Goal: Transaction & Acquisition: Purchase product/service

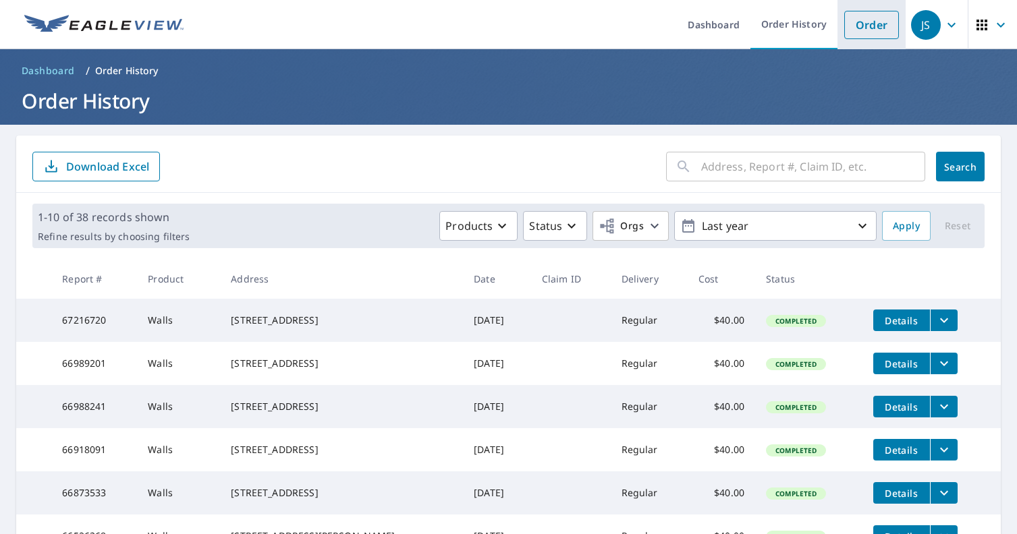
click at [866, 26] on link "Order" at bounding box center [871, 25] width 55 height 28
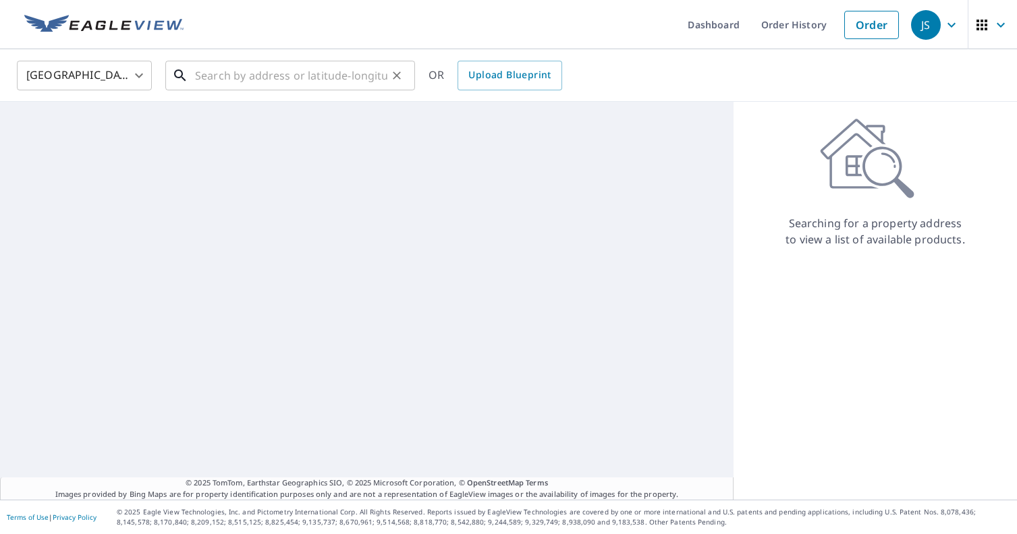
click at [316, 90] on div "​" at bounding box center [290, 76] width 250 height 30
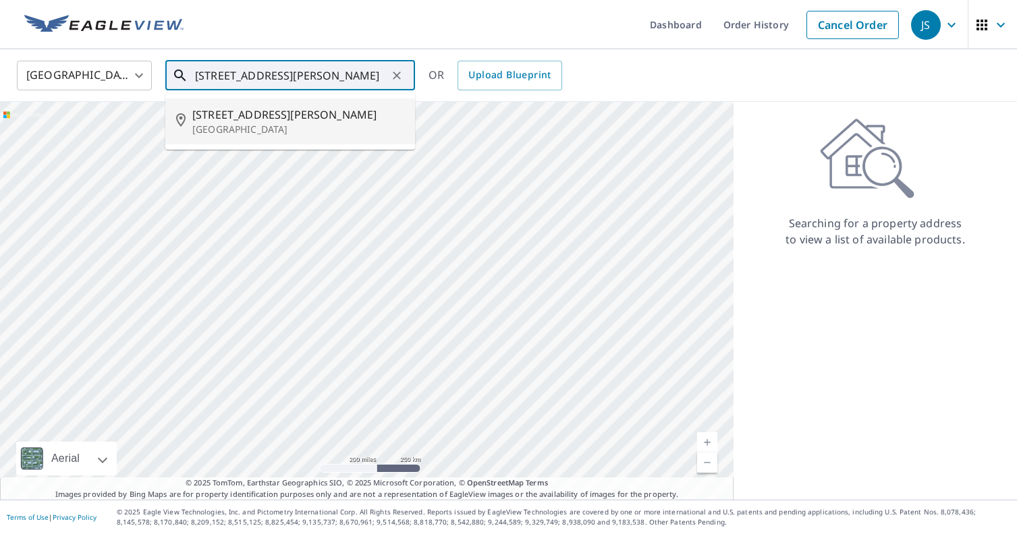
click at [312, 109] on span "[STREET_ADDRESS][PERSON_NAME]" at bounding box center [298, 115] width 212 height 16
type input "[STREET_ADDRESS][PERSON_NAME]"
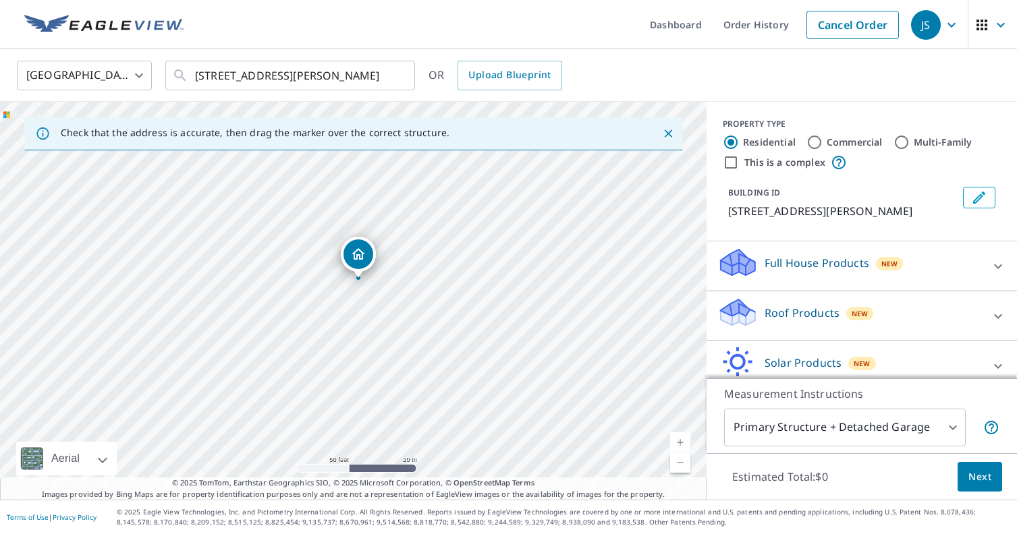
scroll to position [63, 0]
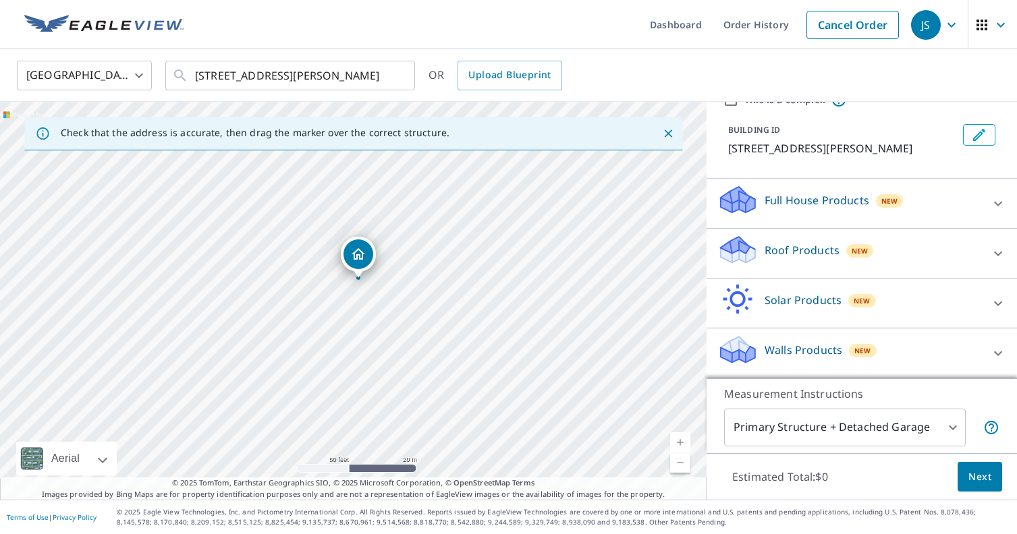
click at [831, 340] on div "Walls Products New" at bounding box center [849, 353] width 264 height 38
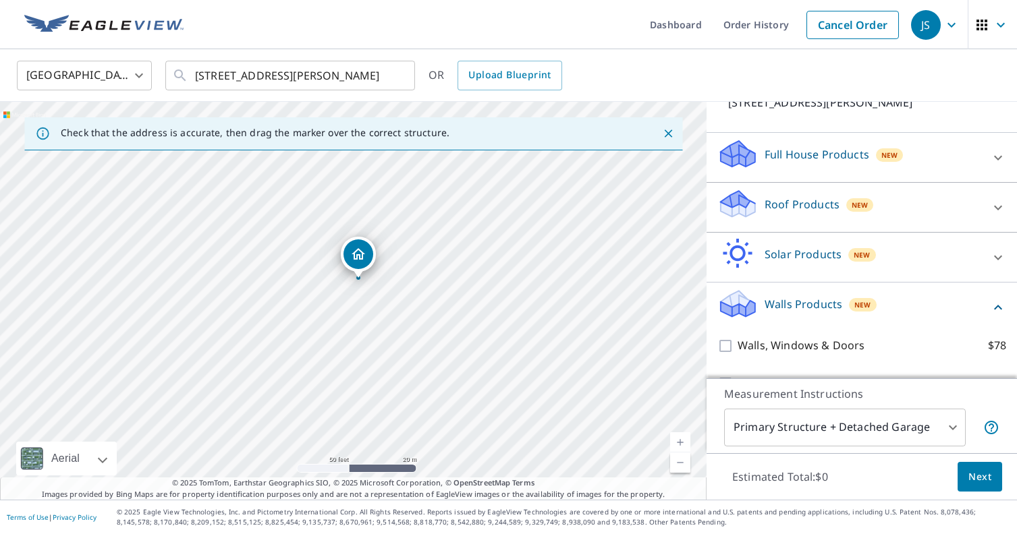
scroll to position [140, 0]
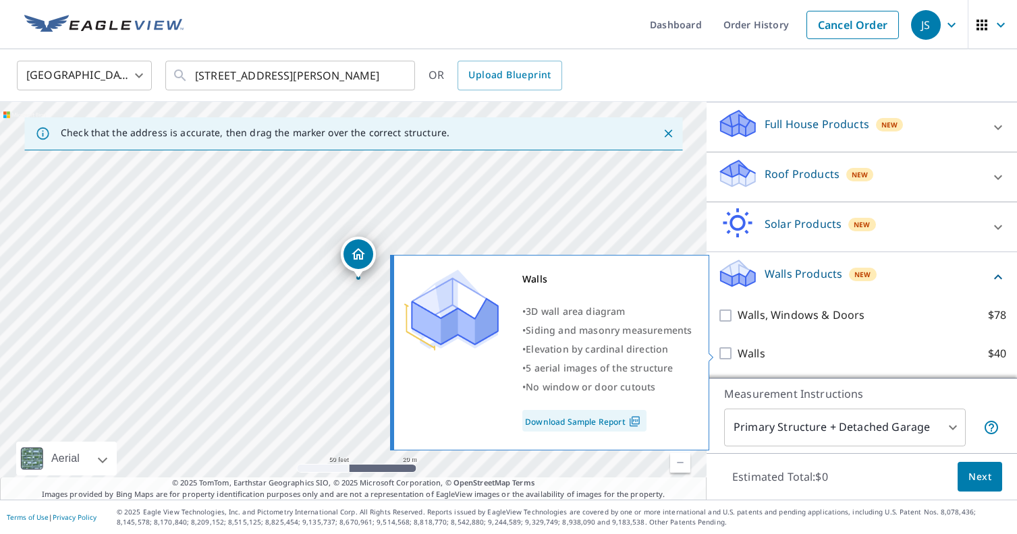
click at [727, 356] on input "Walls $40" at bounding box center [727, 353] width 20 height 16
checkbox input "true"
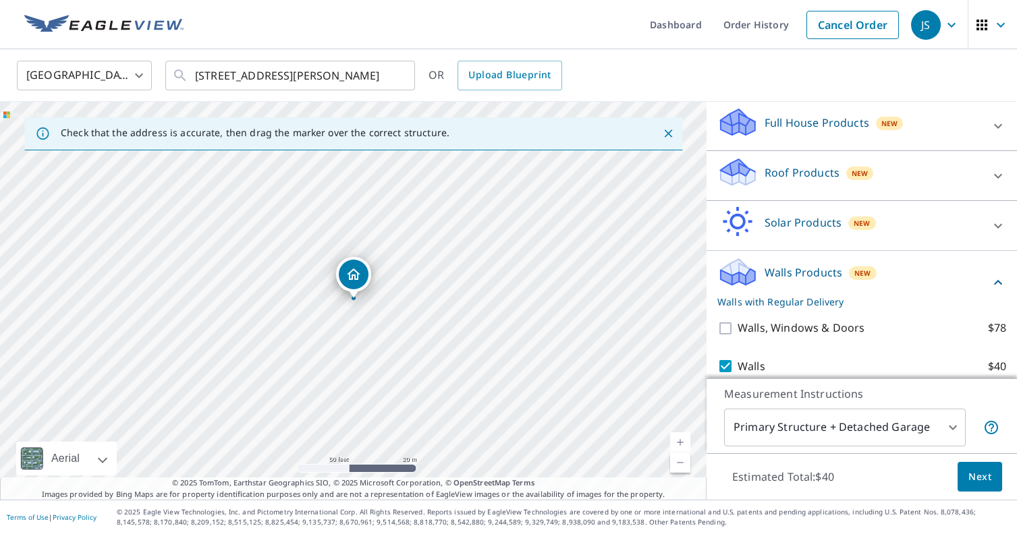
click at [823, 421] on body "JS JS Dashboard Order History Cancel Order JS [GEOGRAPHIC_DATA] [GEOGRAPHIC_DAT…" at bounding box center [508, 267] width 1017 height 534
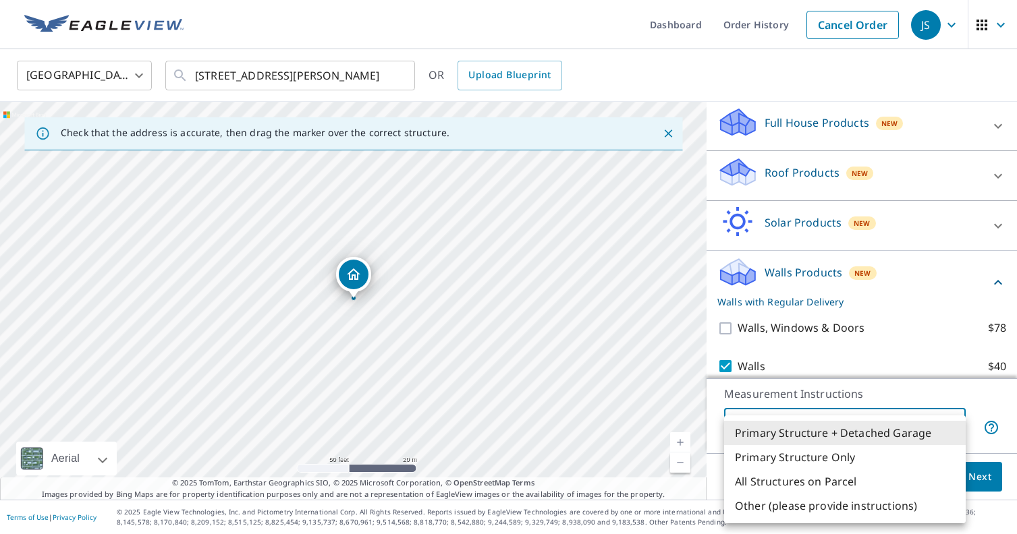
click at [856, 462] on li "Primary Structure Only" at bounding box center [845, 457] width 242 height 24
type input "2"
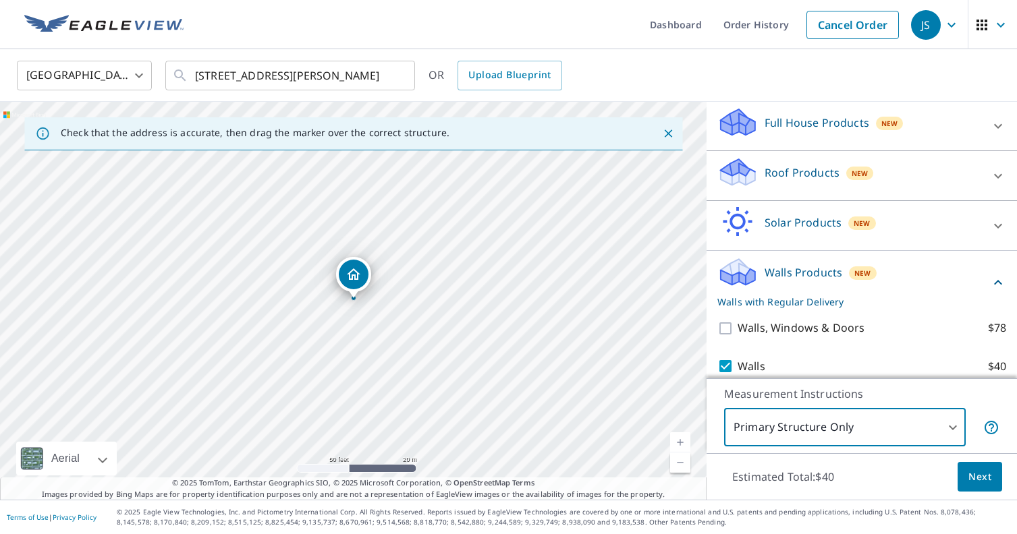
click at [970, 486] on button "Next" at bounding box center [979, 477] width 45 height 30
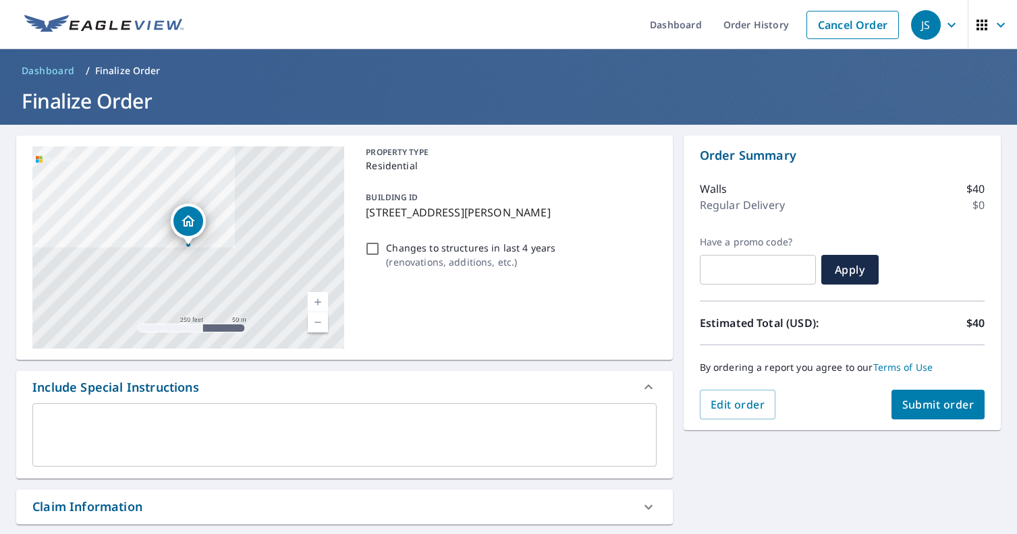
click at [908, 402] on span "Submit order" at bounding box center [938, 404] width 72 height 15
